Goal: Information Seeking & Learning: Learn about a topic

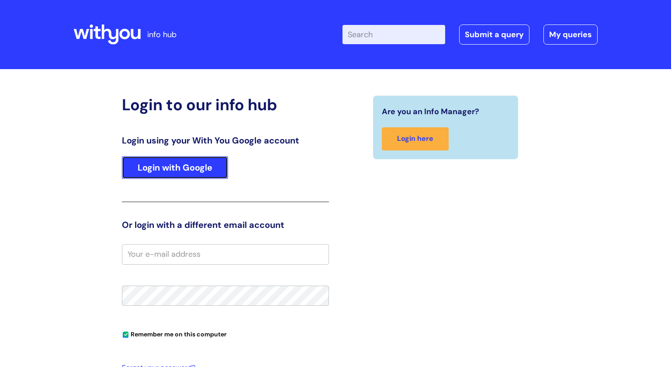
click at [210, 166] on link "Login with Google" at bounding box center [175, 167] width 106 height 23
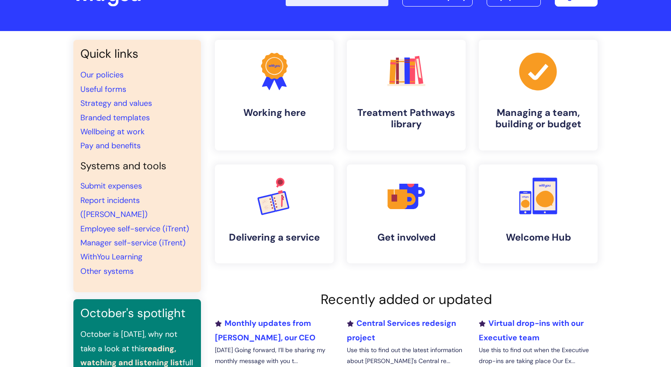
scroll to position [39, 0]
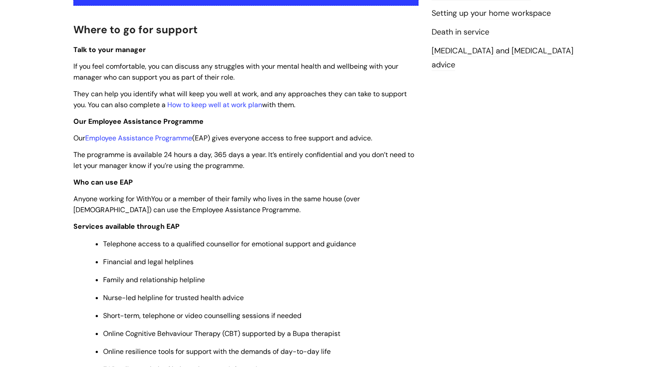
scroll to position [232, 0]
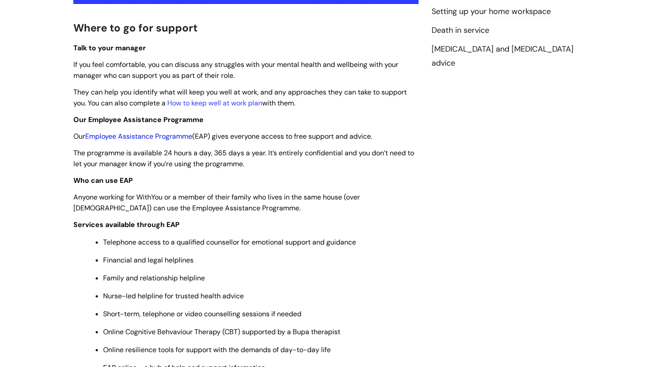
click at [138, 138] on link "Employee Assistance Programme" at bounding box center [138, 135] width 107 height 9
